Goal: Task Accomplishment & Management: Use online tool/utility

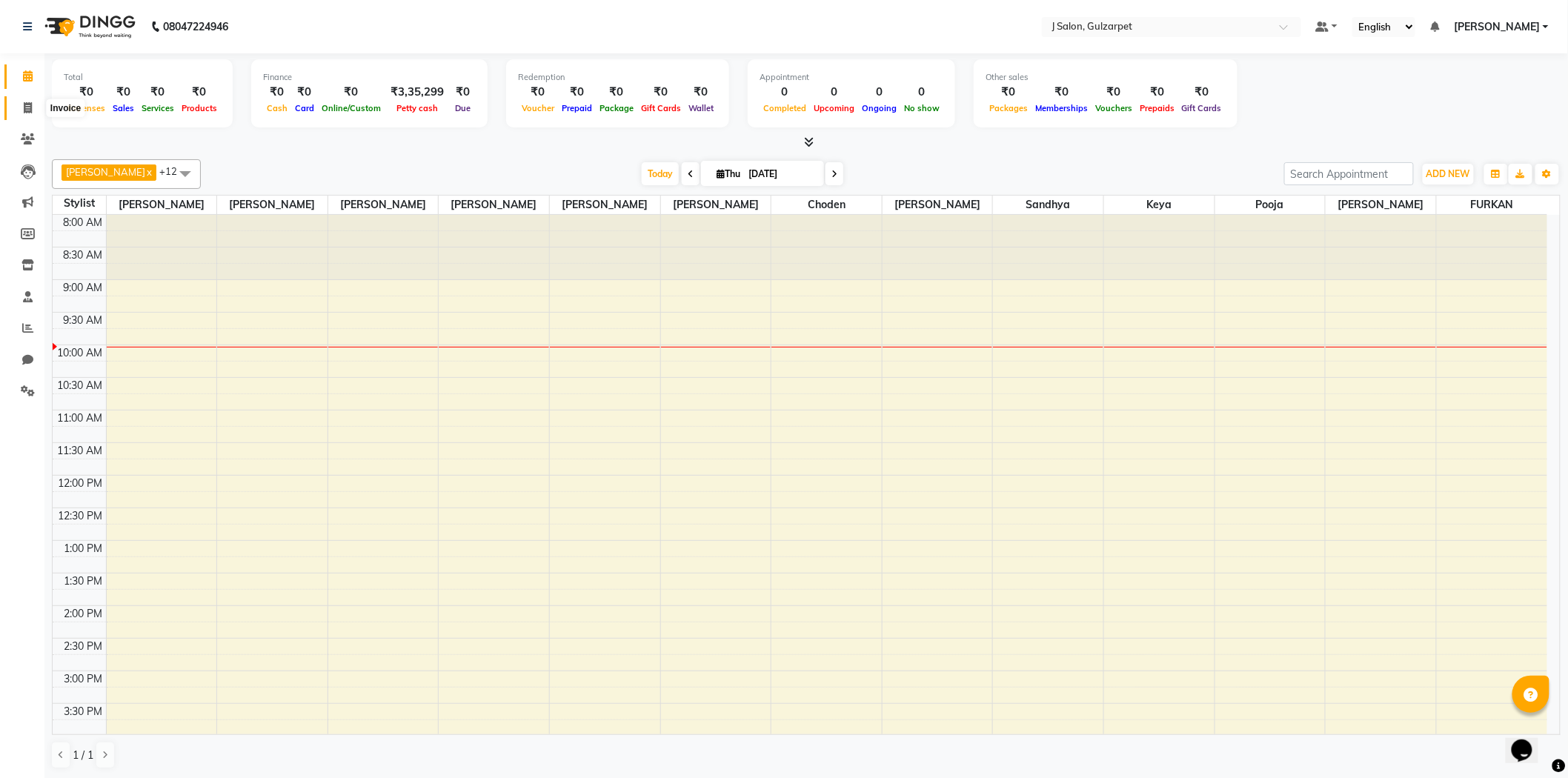
click at [18, 103] on span at bounding box center [28, 108] width 26 height 17
select select "service"
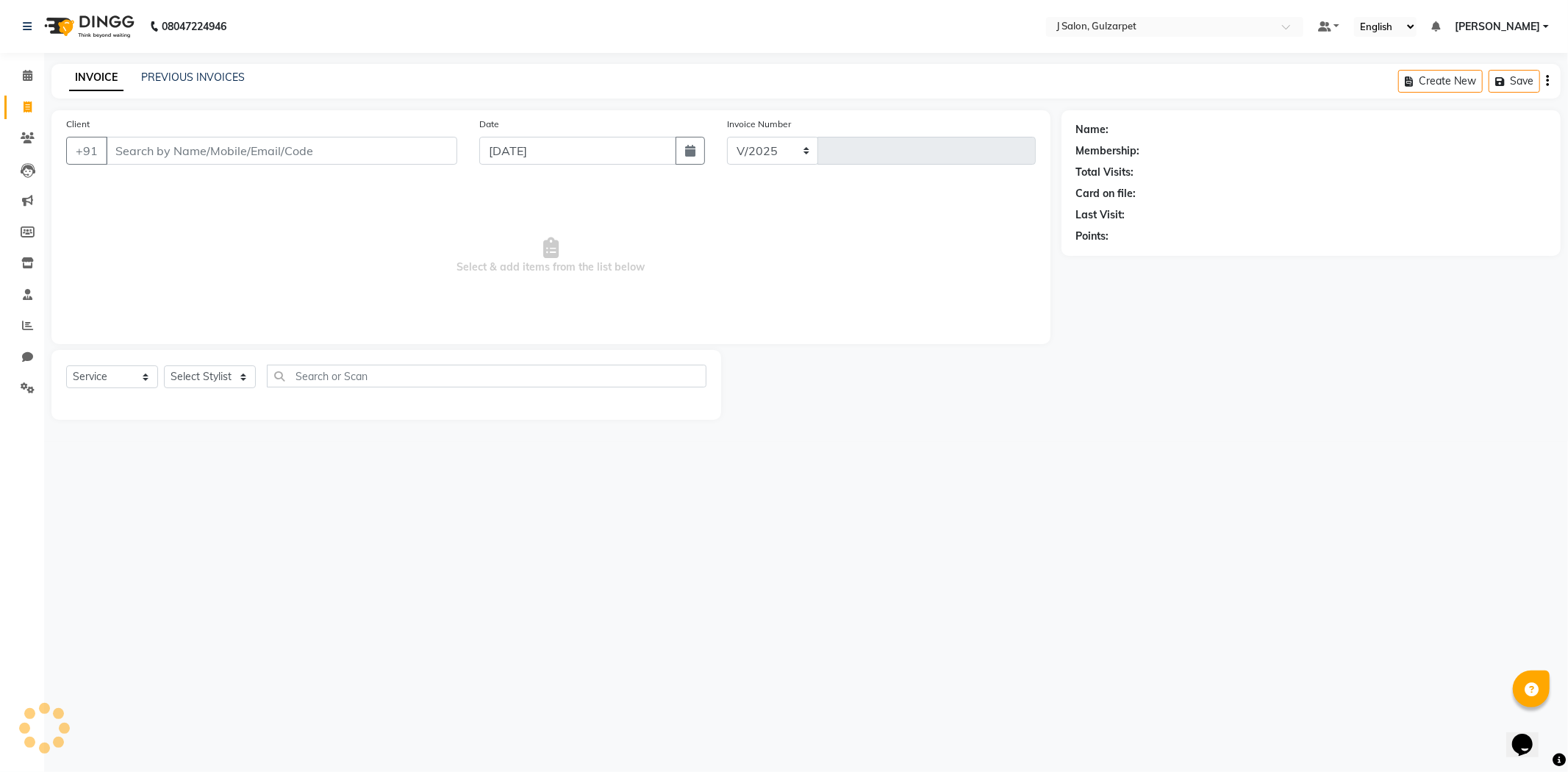
select select "8558"
type input "1240"
click at [162, 152] on input "Client" at bounding box center [282, 150] width 351 height 28
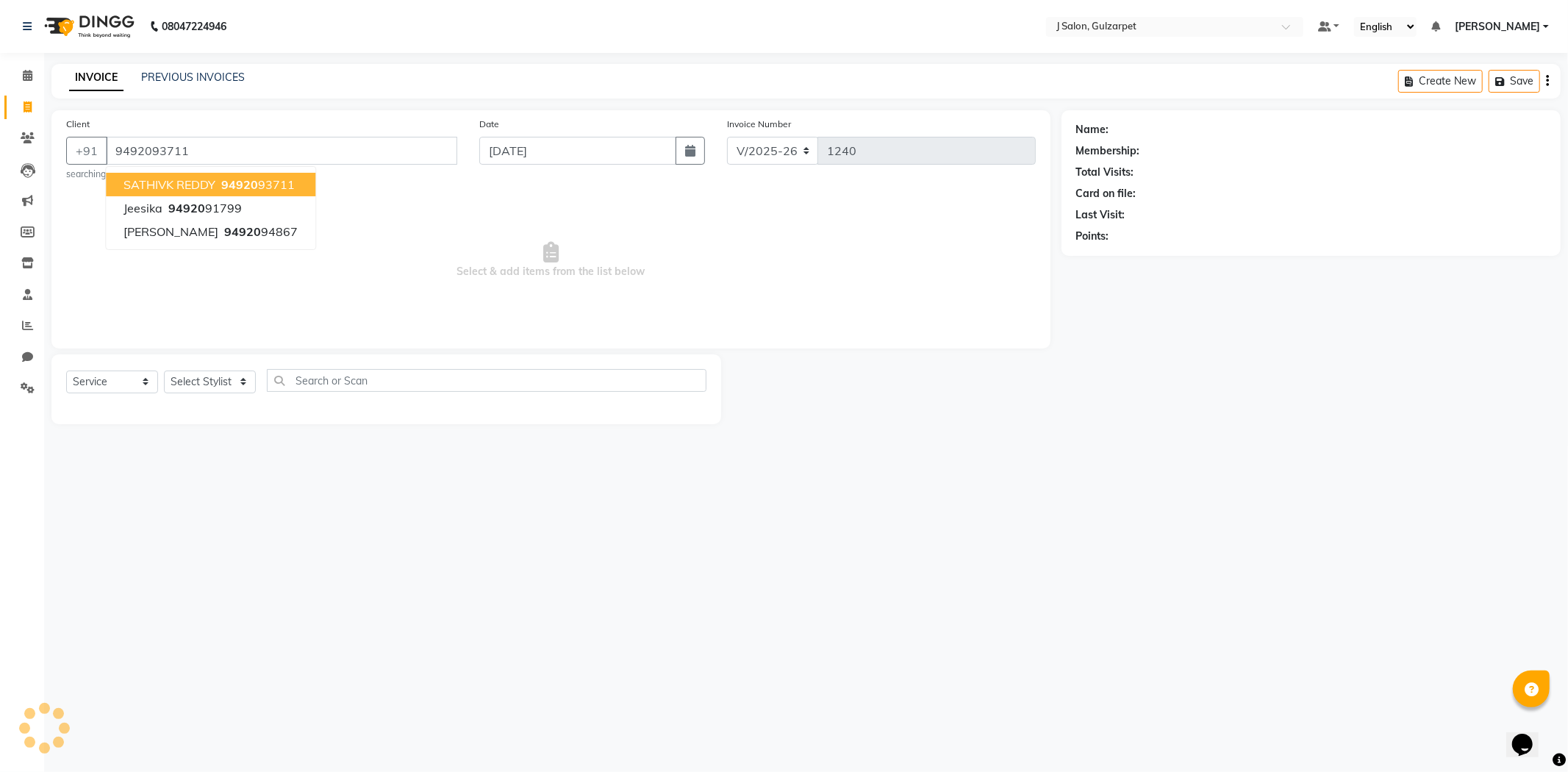
type input "9492093711"
select select "1: Object"
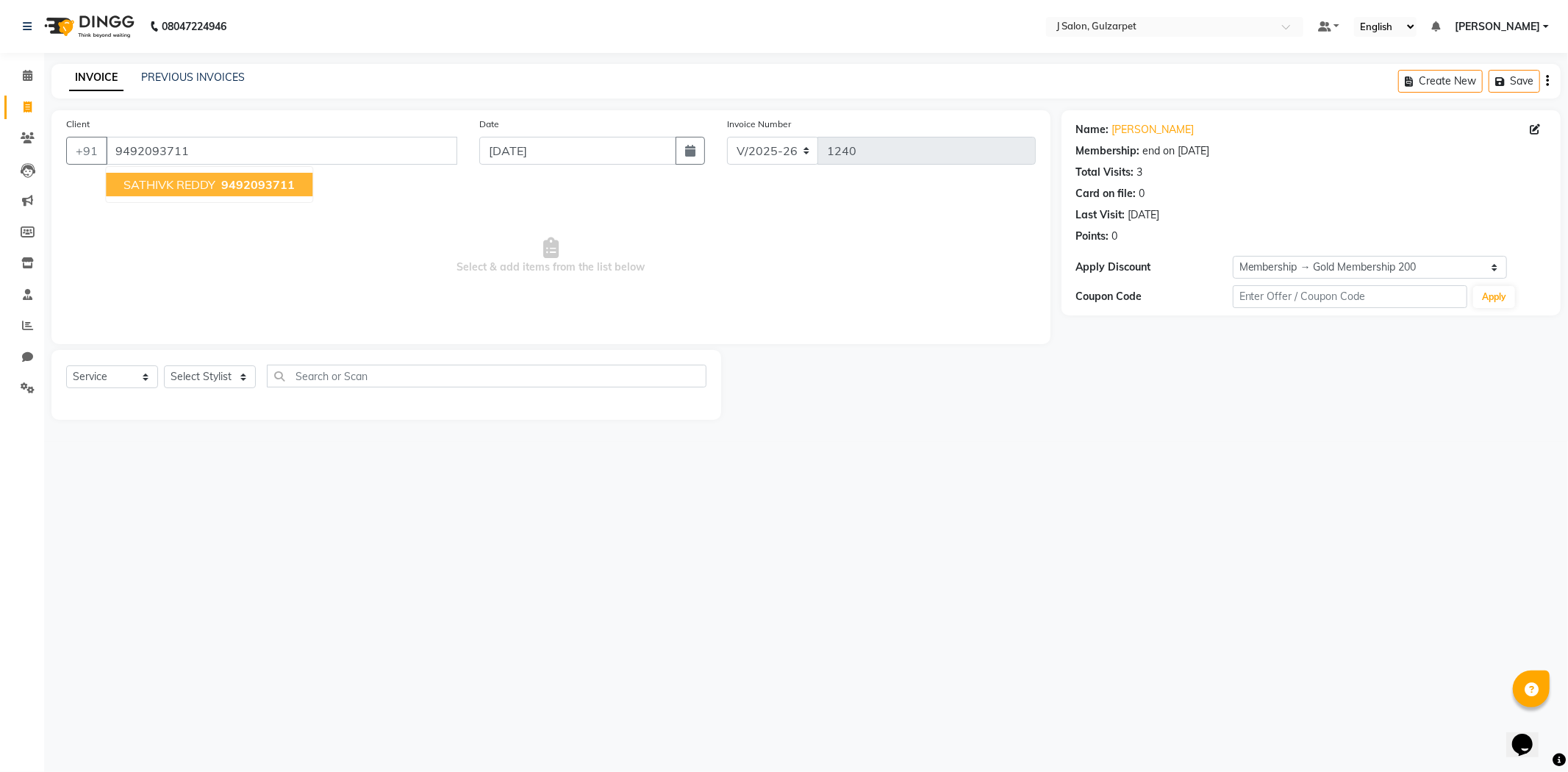
click at [169, 180] on span "SATHIVK REDDY" at bounding box center [169, 184] width 92 height 15
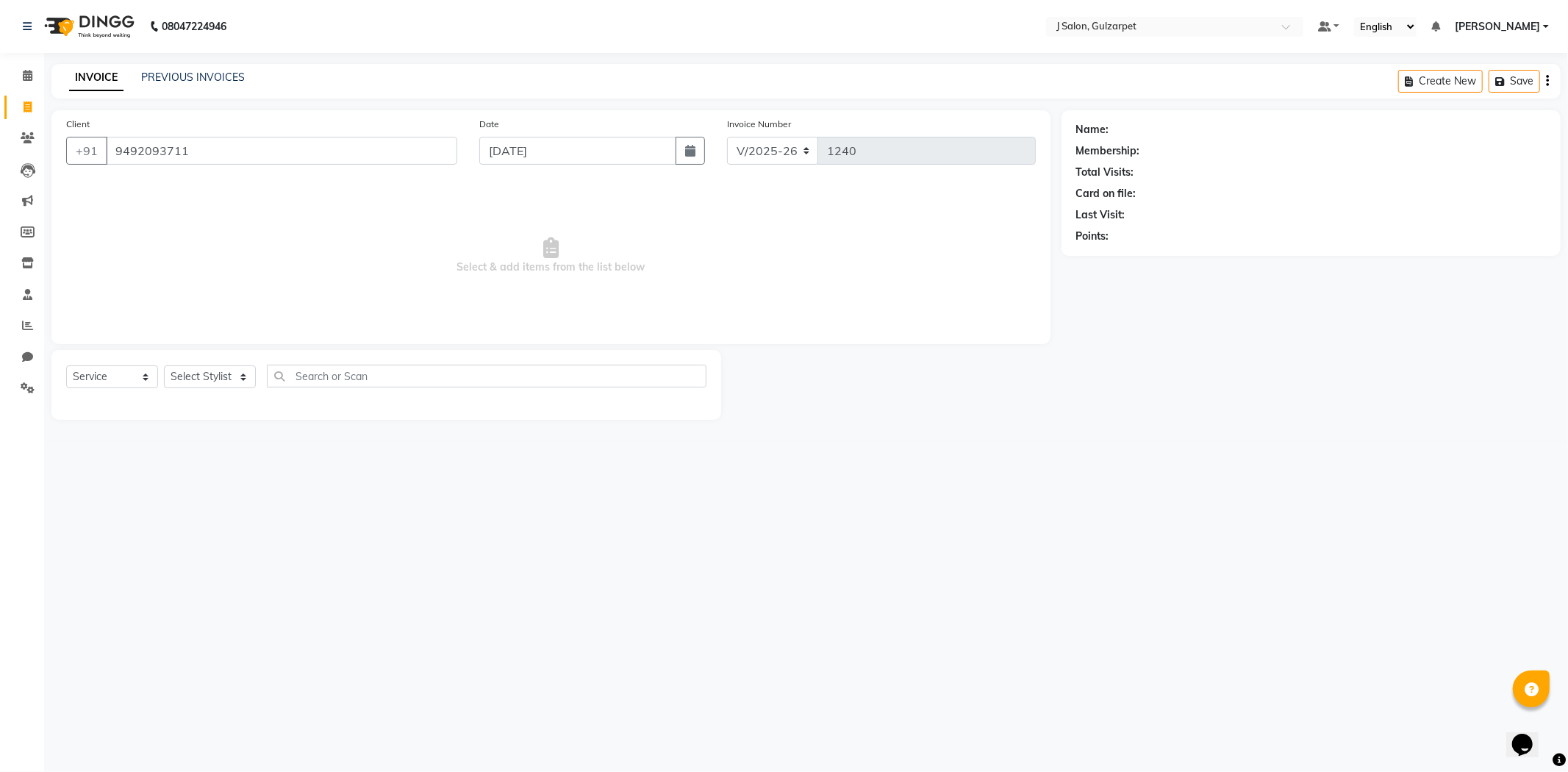
select select "1: Object"
click at [183, 377] on select "Select Stylist Admin [PERSON_NAME] [PERSON_NAME] [PERSON_NAME] [PERSON_NAME] [P…" at bounding box center [210, 376] width 92 height 23
click at [164, 366] on select "Select Stylist Admin [PERSON_NAME] [PERSON_NAME] [PERSON_NAME] [PERSON_NAME] [P…" at bounding box center [210, 376] width 92 height 23
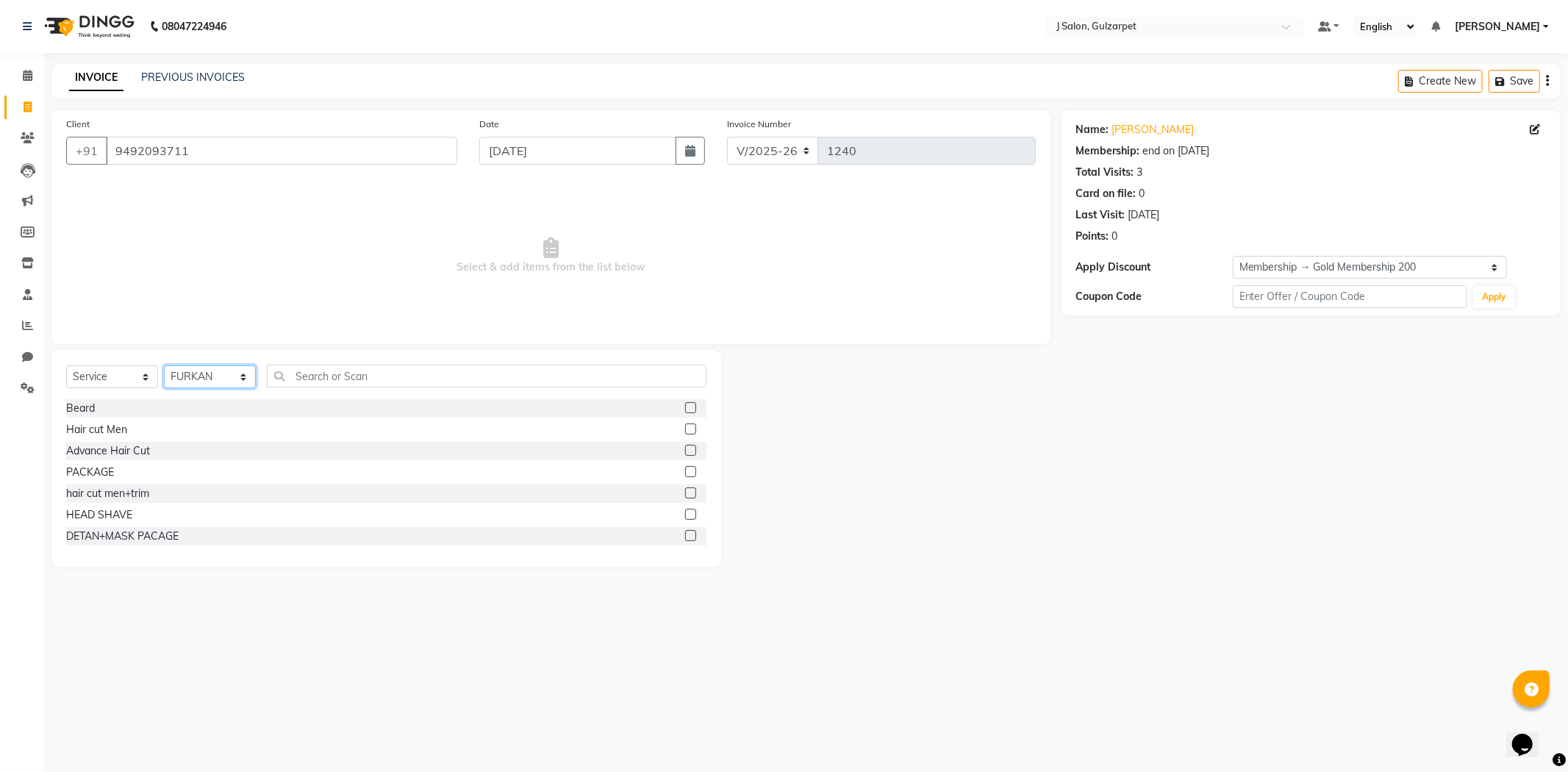
click at [219, 377] on select "Select Stylist Admin [PERSON_NAME] [PERSON_NAME] [PERSON_NAME] [PERSON_NAME] [P…" at bounding box center [210, 376] width 92 height 23
select select "84899"
click at [164, 366] on select "Select Stylist Admin [PERSON_NAME] [PERSON_NAME] [PERSON_NAME] [PERSON_NAME] [P…" at bounding box center [210, 376] width 92 height 23
click at [685, 495] on label at bounding box center [690, 493] width 11 height 11
click at [685, 495] on input "checkbox" at bounding box center [689, 493] width 10 height 10
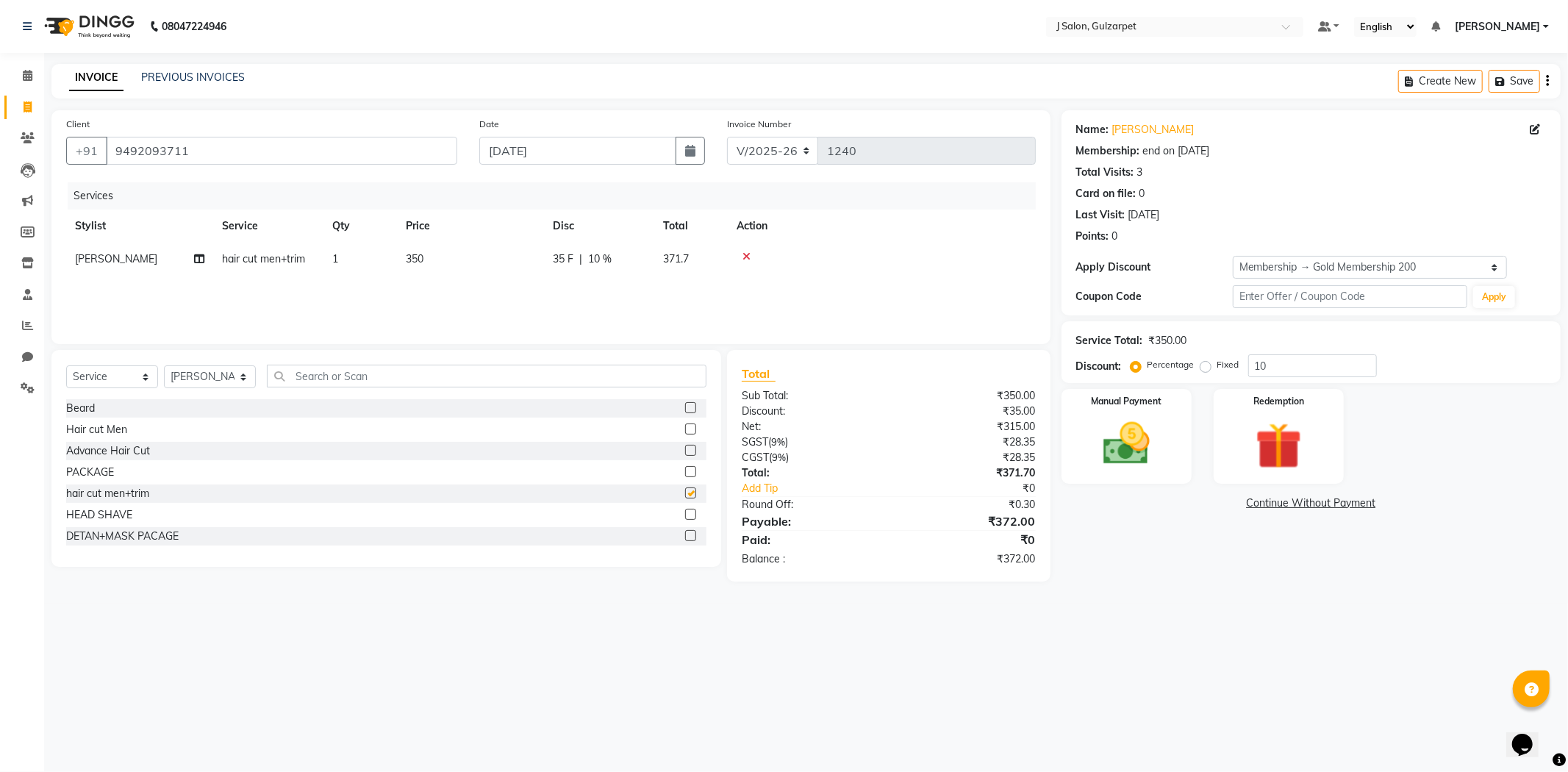
checkbox input "false"
click at [208, 376] on select "Select Stylist Admin [PERSON_NAME] [PERSON_NAME] [PERSON_NAME] [PERSON_NAME] [P…" at bounding box center [210, 376] width 92 height 23
select select "84895"
click at [164, 366] on select "Select Stylist Admin [PERSON_NAME] [PERSON_NAME] [PERSON_NAME] [PERSON_NAME] [P…" at bounding box center [210, 376] width 92 height 23
click at [685, 494] on label at bounding box center [690, 493] width 11 height 11
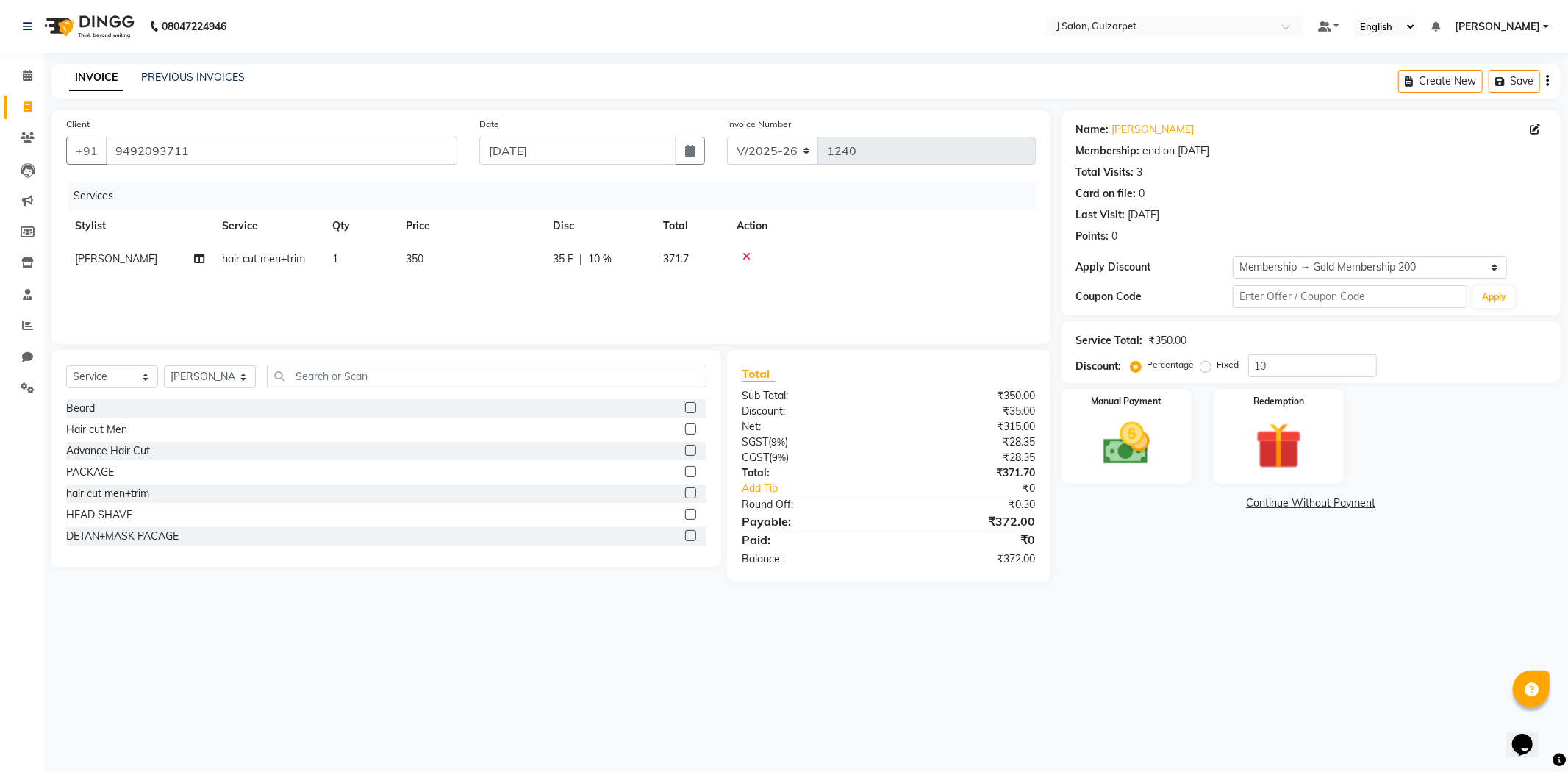
click at [685, 494] on input "checkbox" at bounding box center [689, 493] width 10 height 10
checkbox input "false"
click at [1279, 371] on input "10" at bounding box center [1312, 366] width 129 height 23
type input "15.25"
click at [1150, 446] on img at bounding box center [1126, 444] width 78 height 56
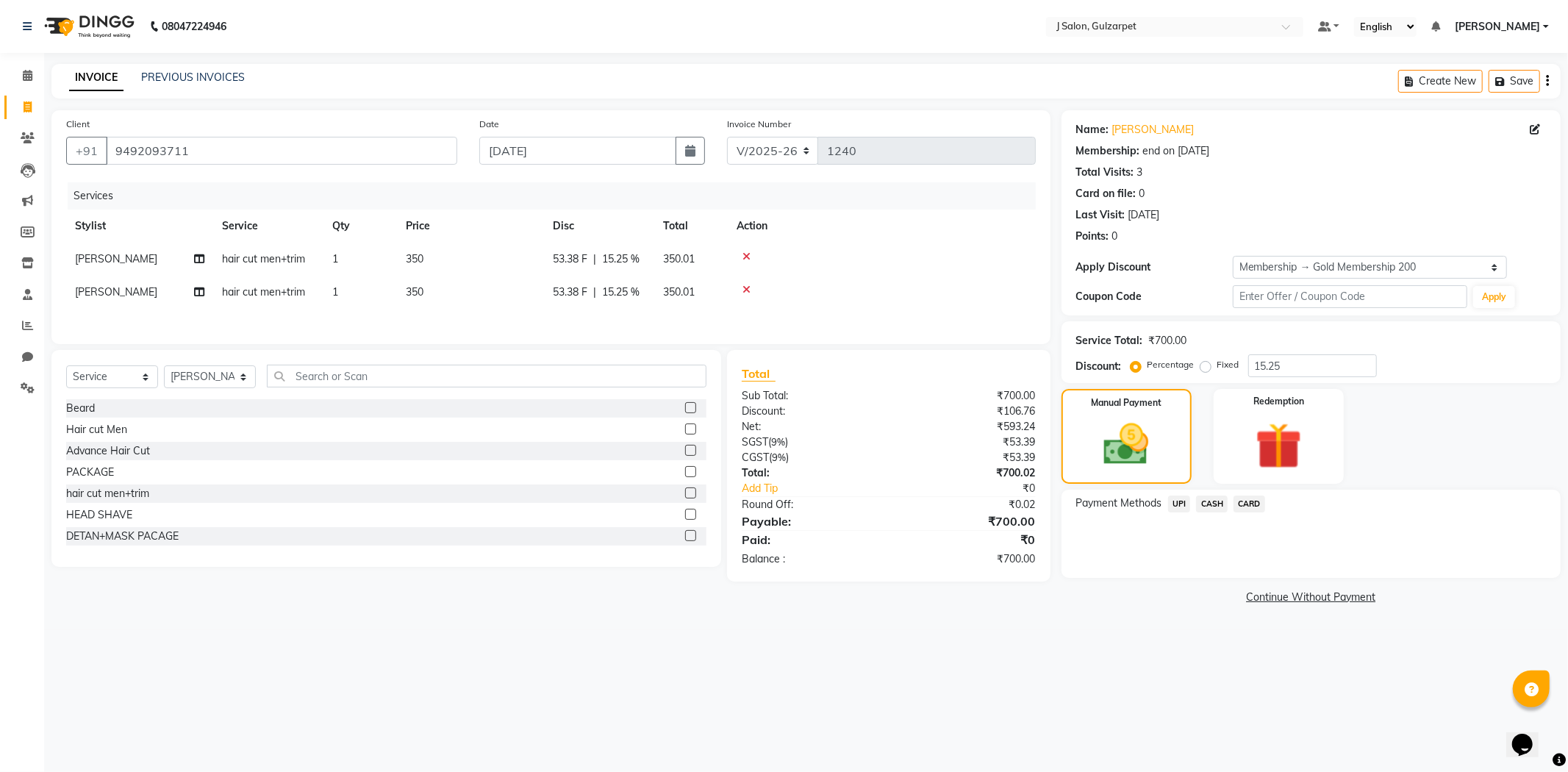
click at [1179, 498] on span "UPI" at bounding box center [1179, 503] width 23 height 17
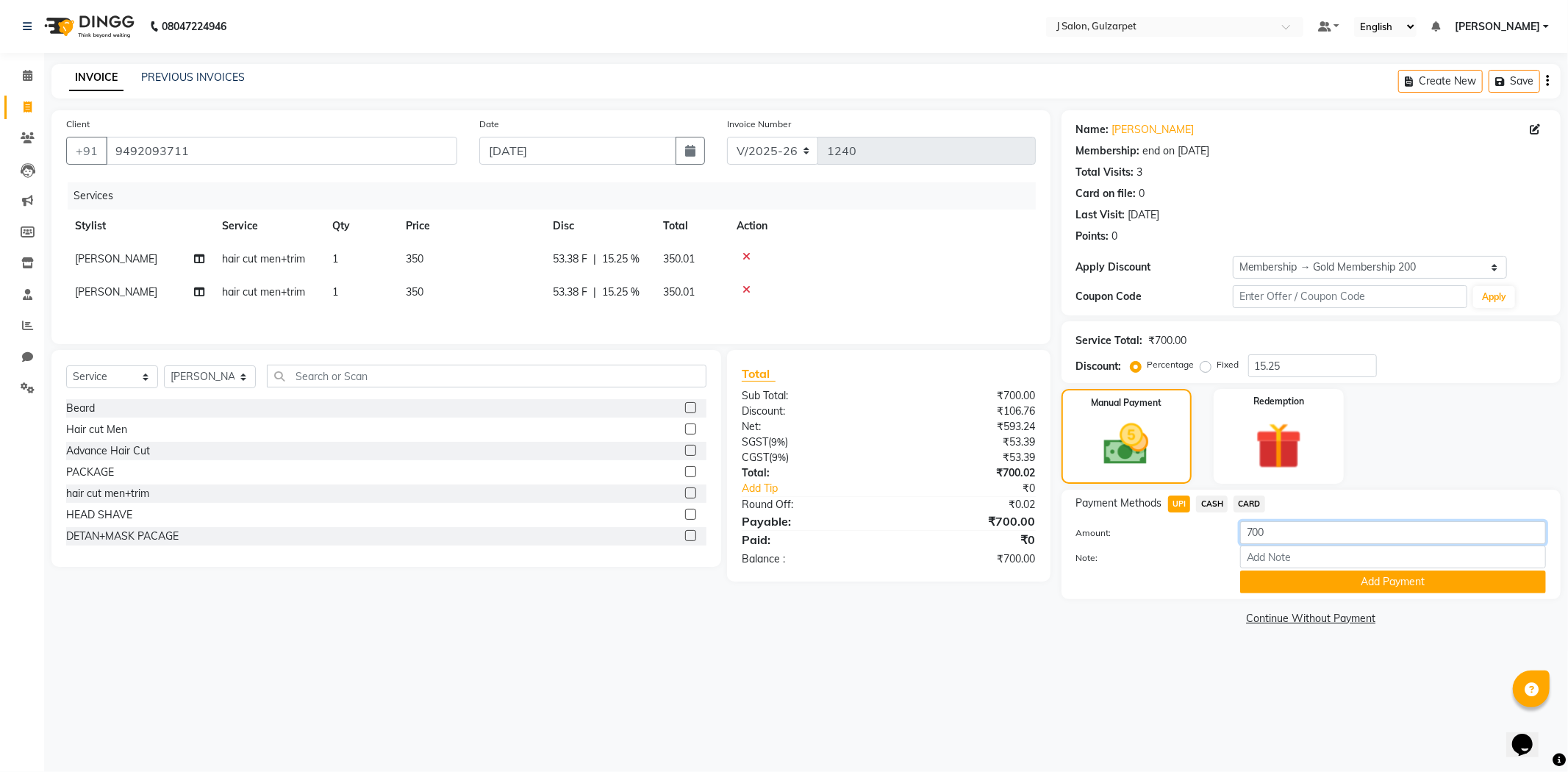
click at [1312, 541] on input "700" at bounding box center [1393, 533] width 306 height 23
type input "7"
type input "350"
click at [1346, 590] on button "Add Payment" at bounding box center [1393, 582] width 306 height 23
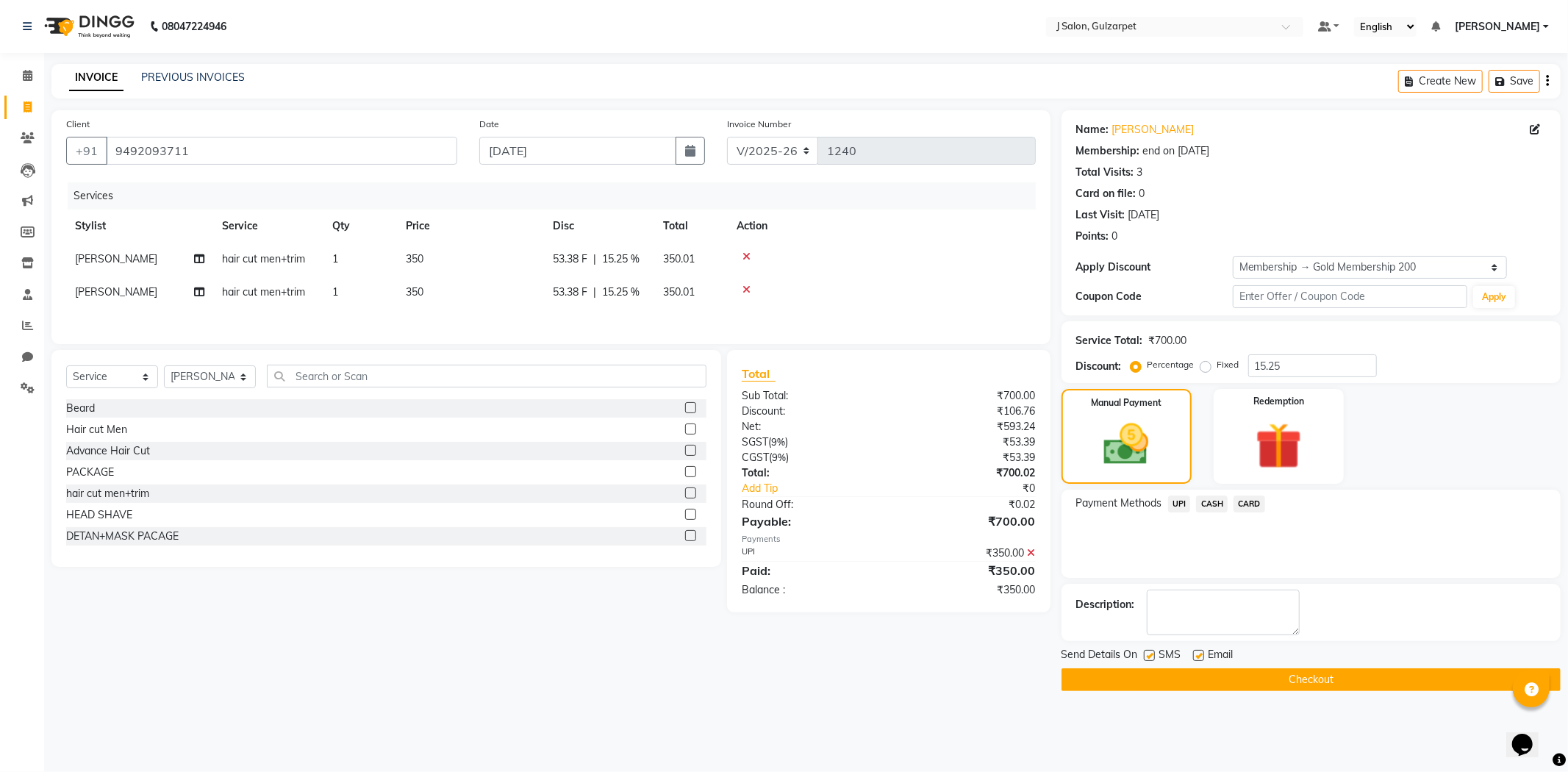
click at [1219, 502] on span "CASH" at bounding box center [1212, 503] width 31 height 17
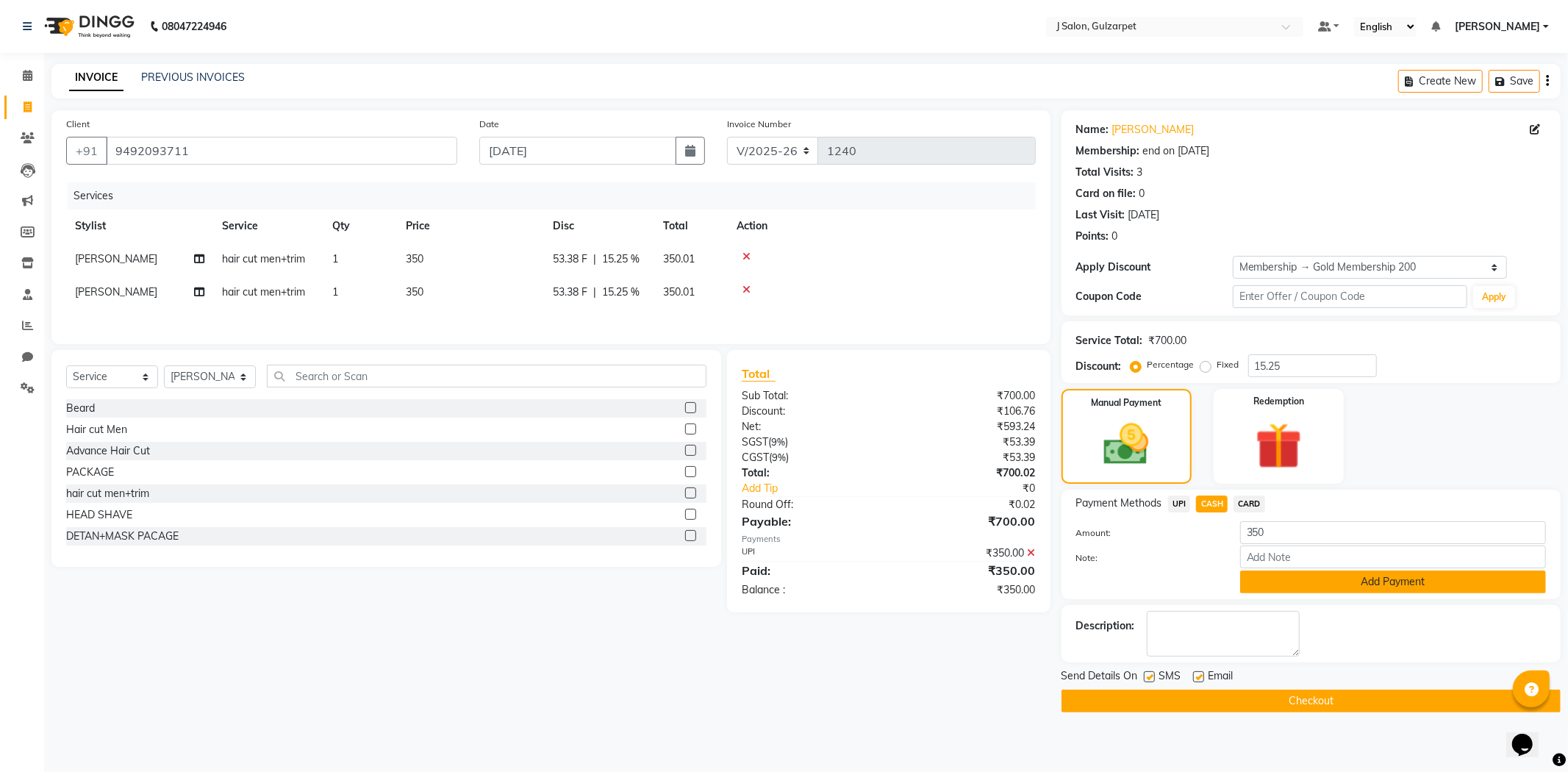
click at [1351, 577] on button "Add Payment" at bounding box center [1393, 582] width 306 height 23
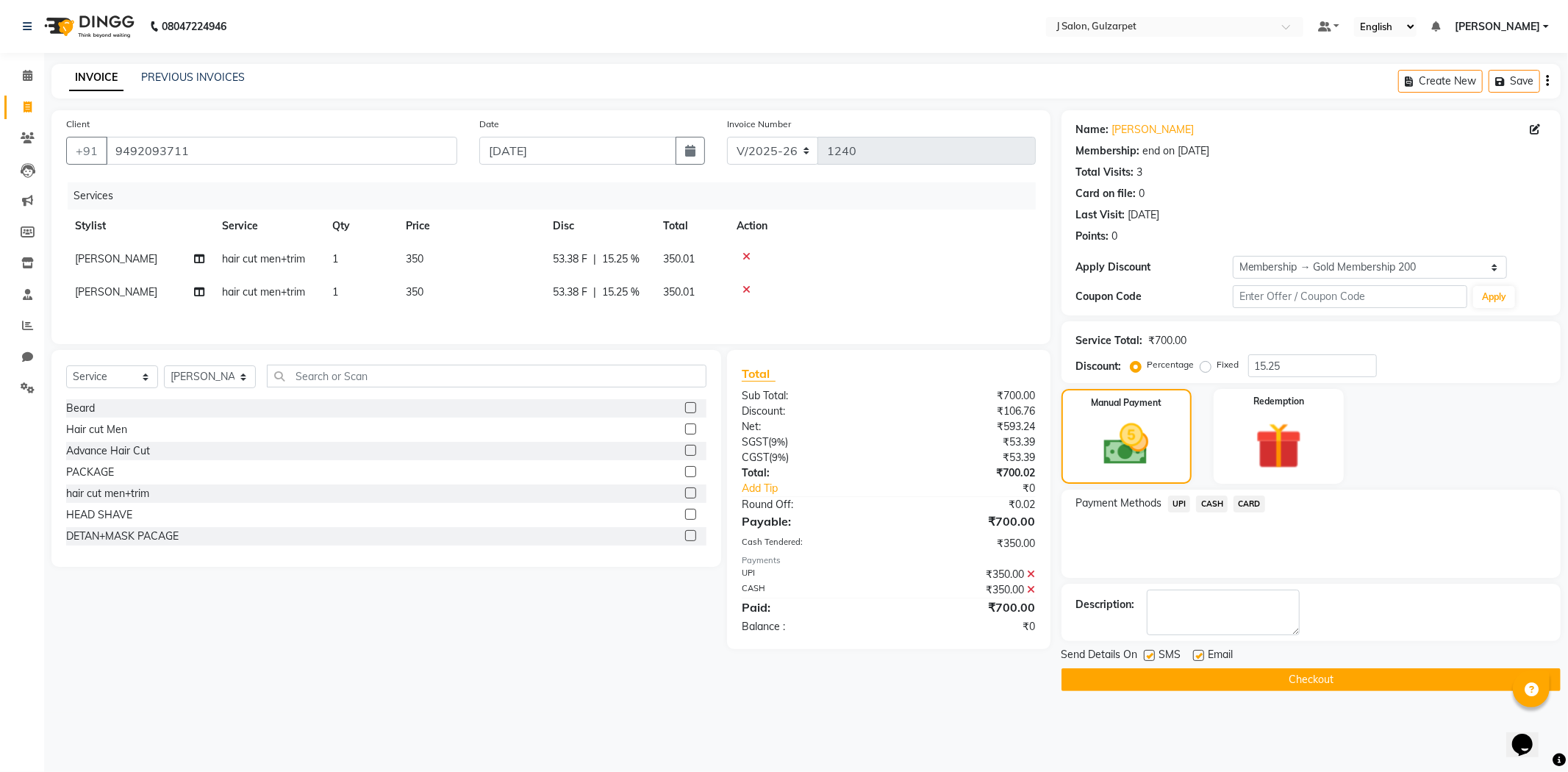
click at [1336, 685] on button "Checkout" at bounding box center [1311, 680] width 499 height 23
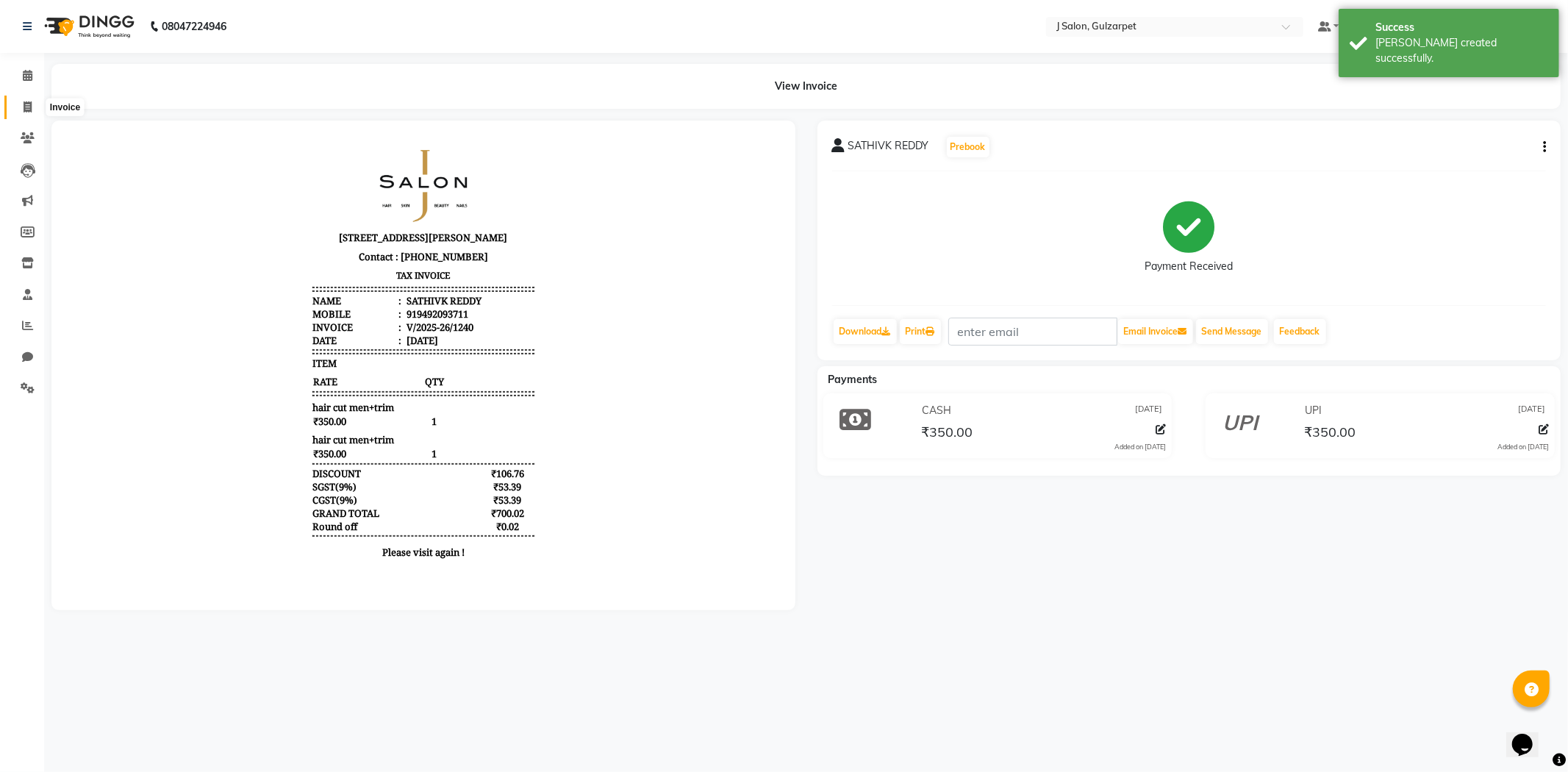
click at [36, 107] on span at bounding box center [28, 107] width 26 height 17
select select "8558"
select select "service"
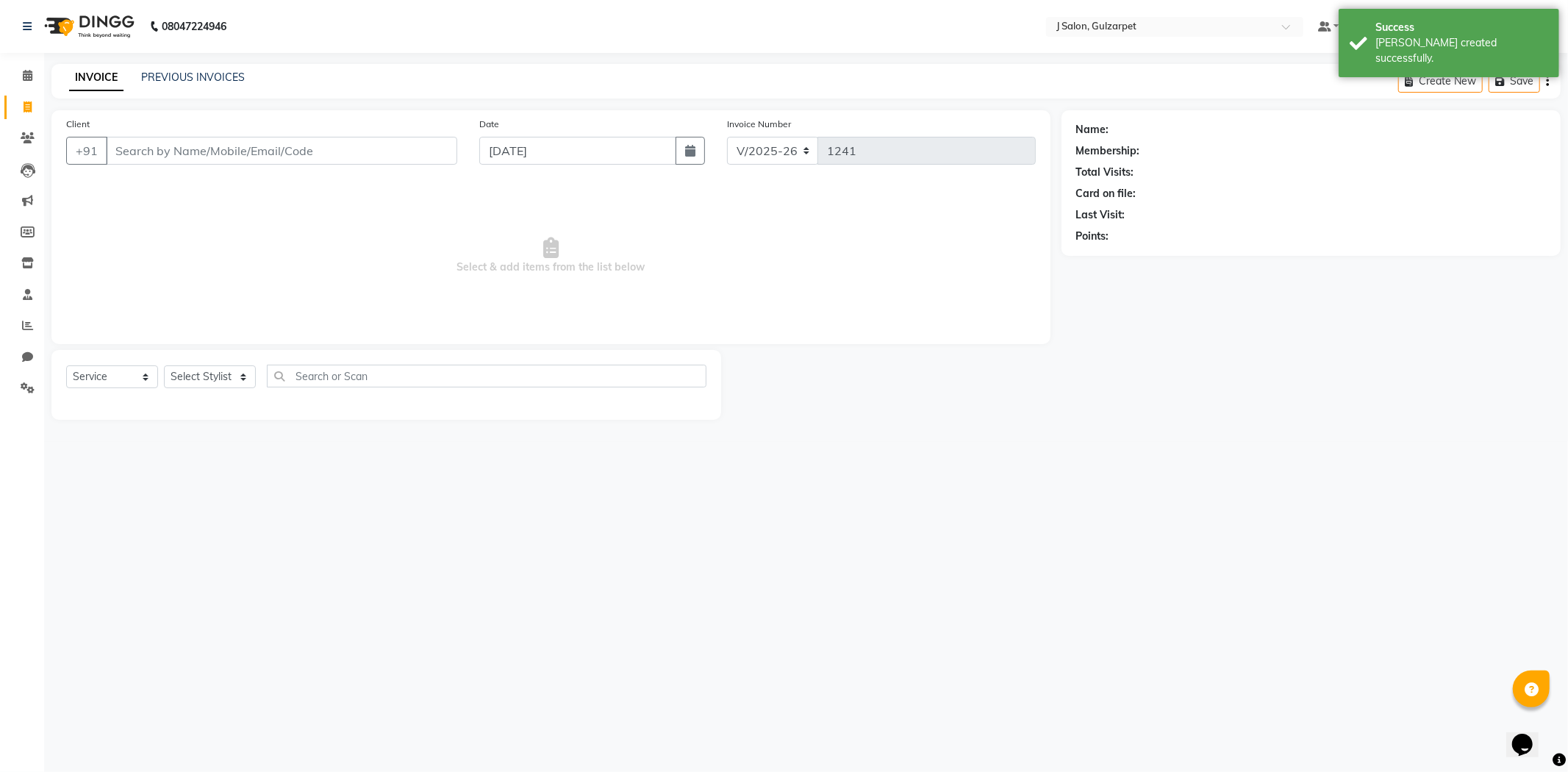
click at [422, 544] on div "08047224946 Select Location × J Salon, Gulzarpet Default Panel My Panel English…" at bounding box center [784, 386] width 1568 height 772
